Goal: Information Seeking & Learning: Find specific fact

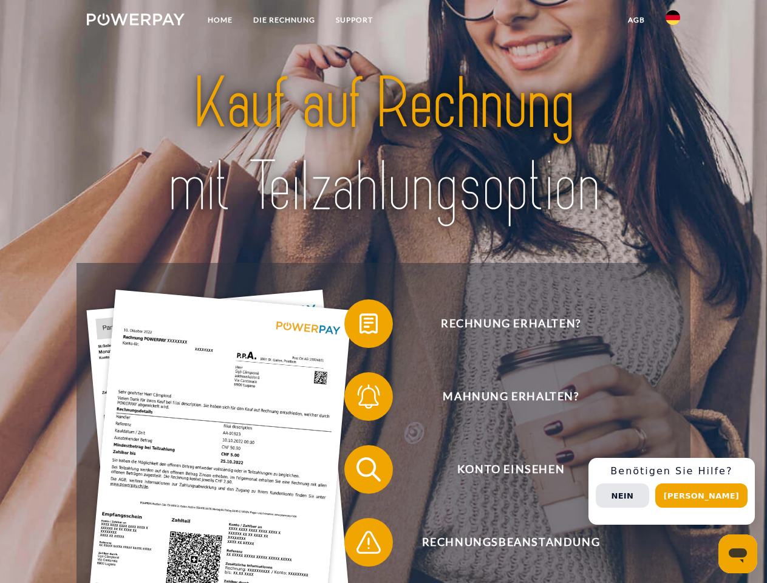
click at [135, 21] on img at bounding box center [136, 19] width 98 height 12
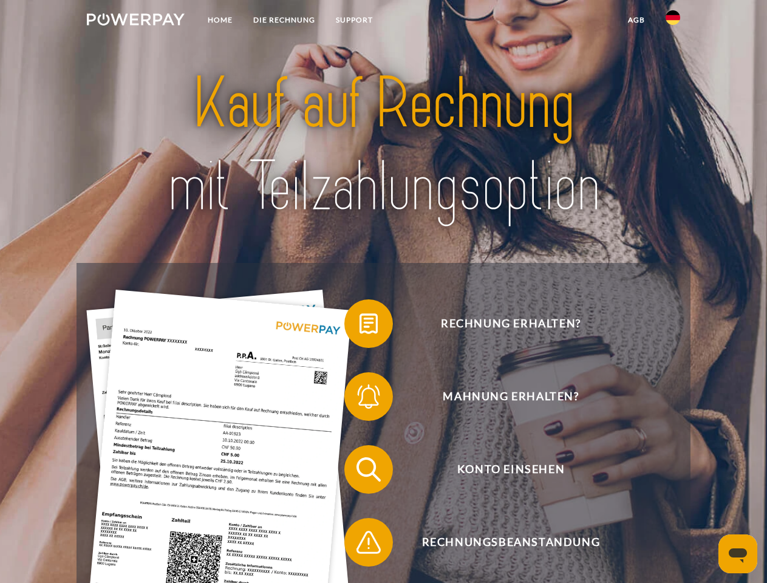
click at [673, 21] on img at bounding box center [673, 17] width 15 height 15
click at [636, 20] on link "agb" at bounding box center [637, 20] width 38 height 22
click at [360, 326] on span at bounding box center [350, 323] width 61 height 61
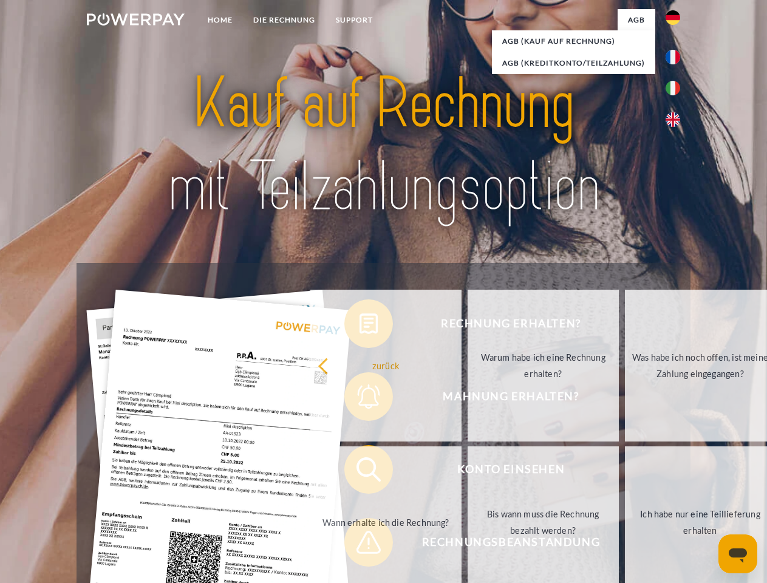
click at [360, 399] on div "Rechnung erhalten? Mahnung erhalten? Konto einsehen" at bounding box center [384, 506] width 614 height 486
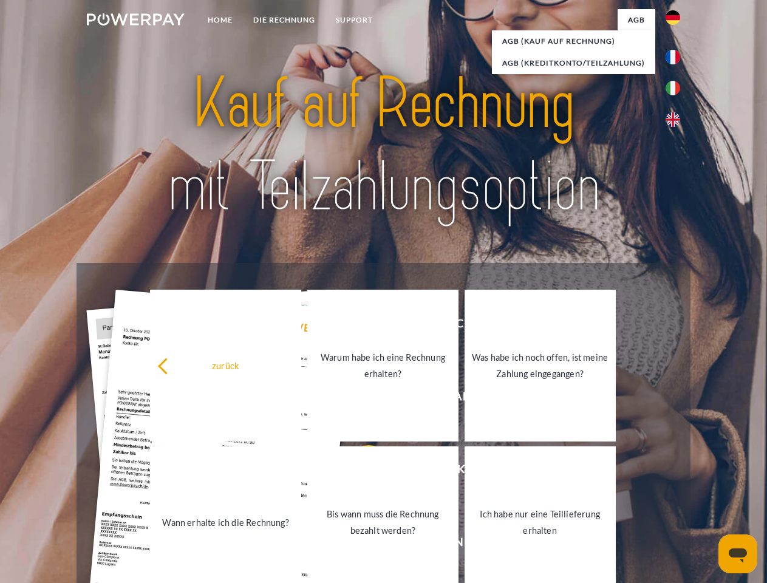
click at [360, 472] on link "Bis wann muss die Rechnung bezahlt werden?" at bounding box center [382, 523] width 151 height 152
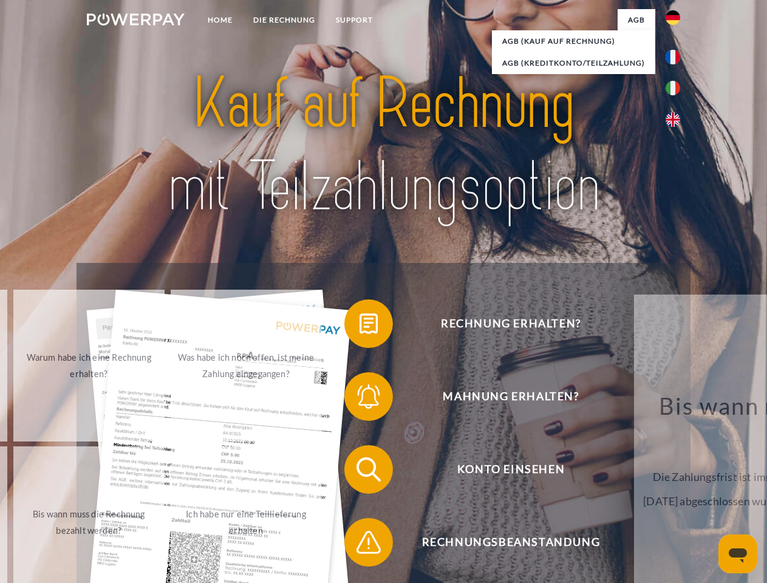
click at [360, 545] on span at bounding box center [350, 542] width 61 height 61
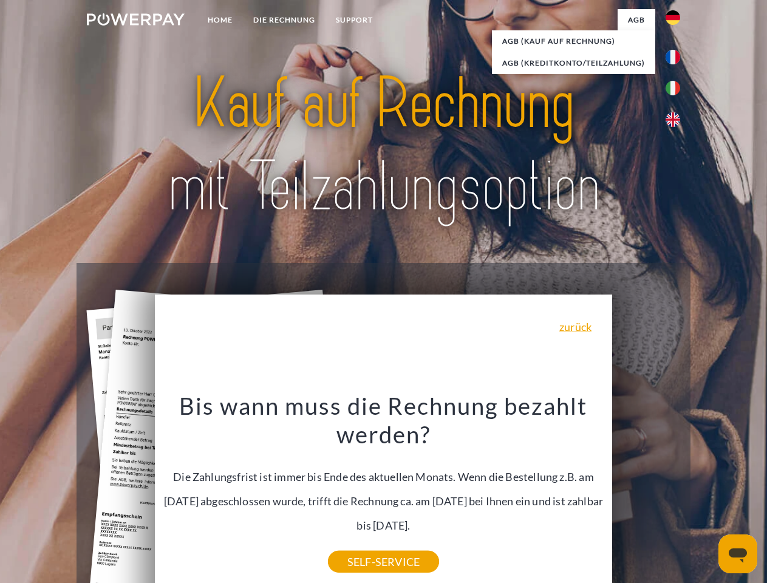
click at [676, 492] on div "Rechnung erhalten? Mahnung erhalten? Konto einsehen" at bounding box center [384, 506] width 614 height 486
click at [646, 494] on span "Konto einsehen" at bounding box center [511, 469] width 298 height 49
click at [706, 496] on header "Home DIE RECHNUNG SUPPORT" at bounding box center [383, 419] width 767 height 839
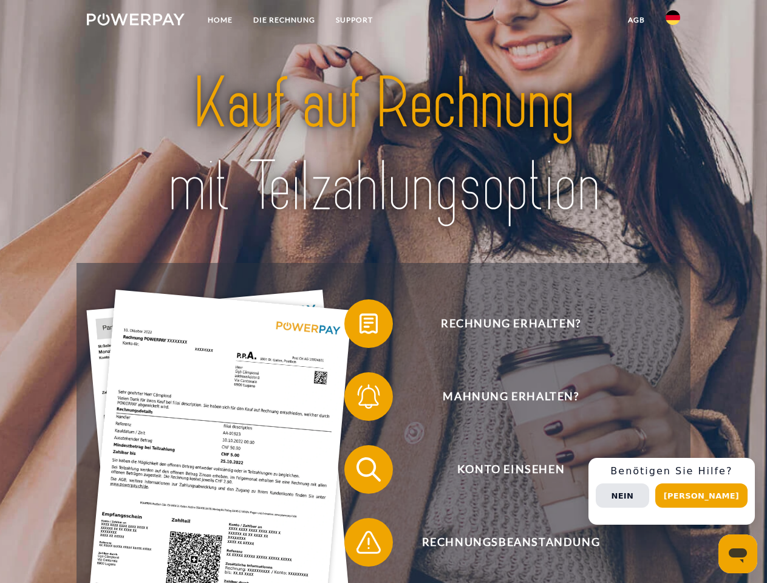
click at [135, 21] on img at bounding box center [136, 19] width 98 height 12
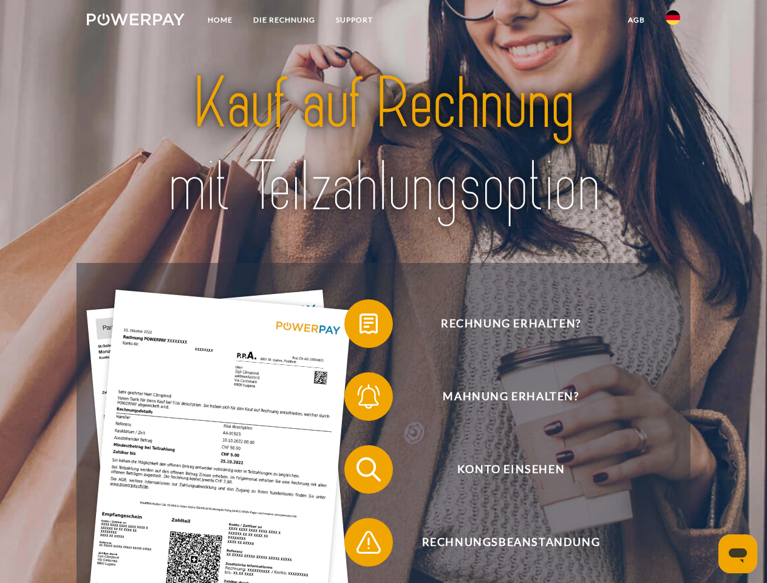
click at [673, 21] on img at bounding box center [673, 17] width 15 height 15
click at [636, 20] on link "agb" at bounding box center [637, 20] width 38 height 22
click at [360, 326] on span at bounding box center [350, 323] width 61 height 61
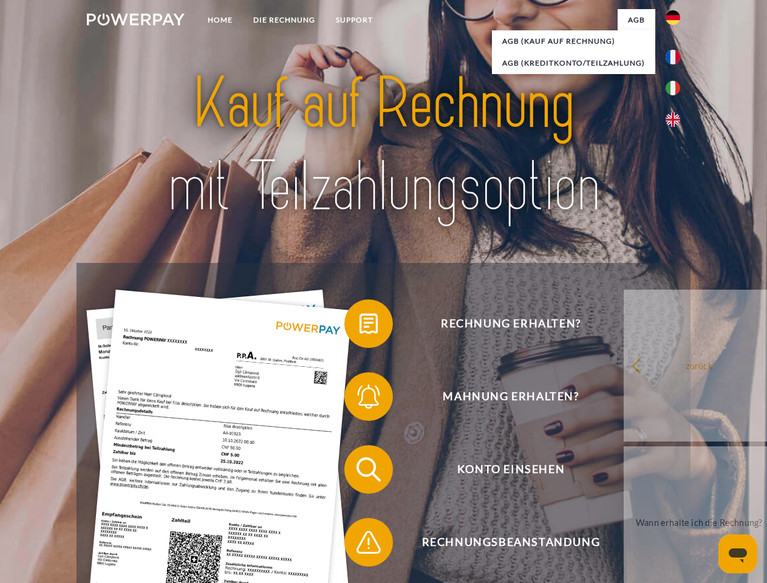
click at [360, 399] on div "Rechnung erhalten? Mahnung erhalten? Konto einsehen" at bounding box center [384, 506] width 614 height 486
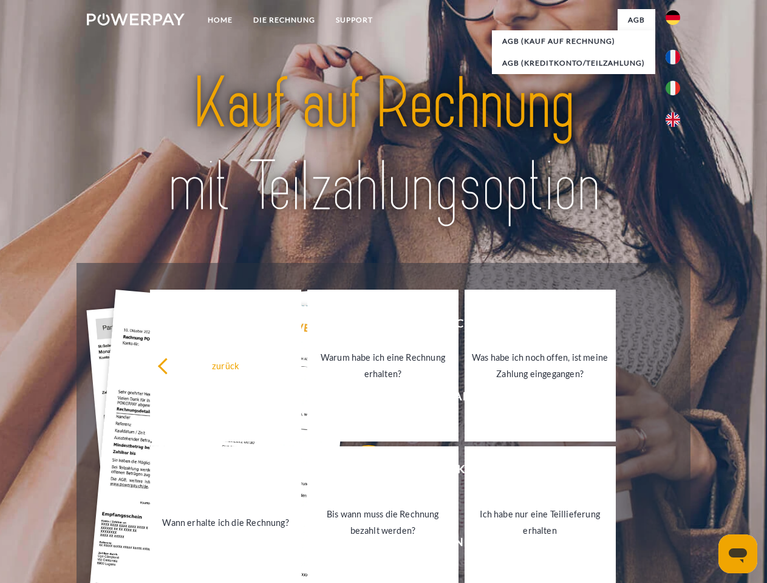
click at [360, 472] on link "Bis wann muss die Rechnung bezahlt werden?" at bounding box center [382, 523] width 151 height 152
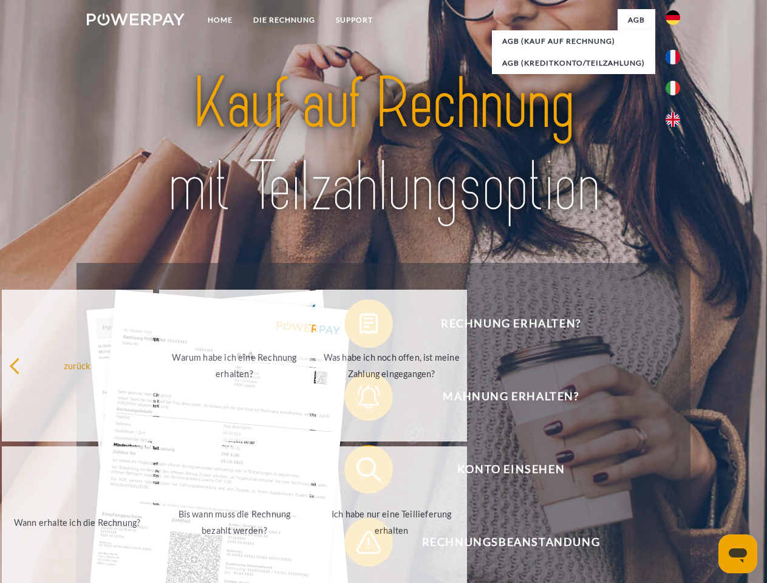
click at [360, 545] on span at bounding box center [350, 542] width 61 height 61
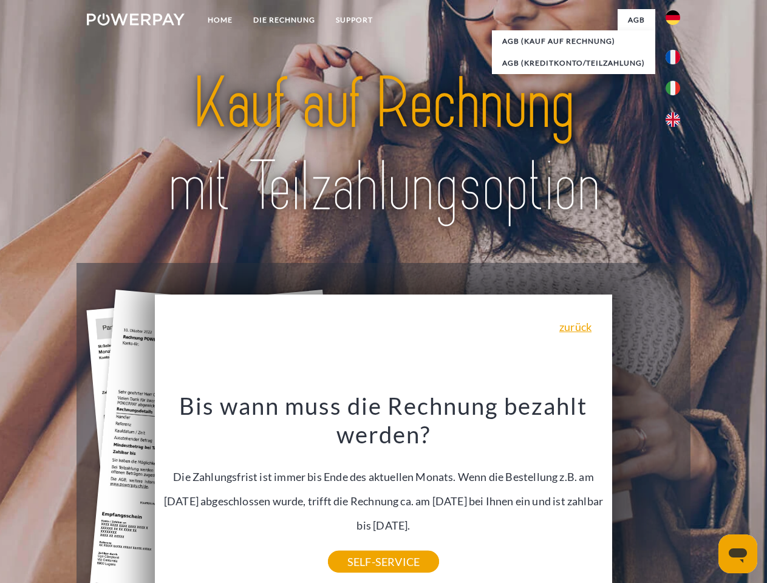
click at [676, 492] on div "Rechnung erhalten? Mahnung erhalten? Konto einsehen" at bounding box center [384, 506] width 614 height 486
click at [646, 494] on span "Konto einsehen" at bounding box center [511, 469] width 298 height 49
click at [706, 496] on header "Home DIE RECHNUNG SUPPORT" at bounding box center [383, 419] width 767 height 839
